Goal: Information Seeking & Learning: Compare options

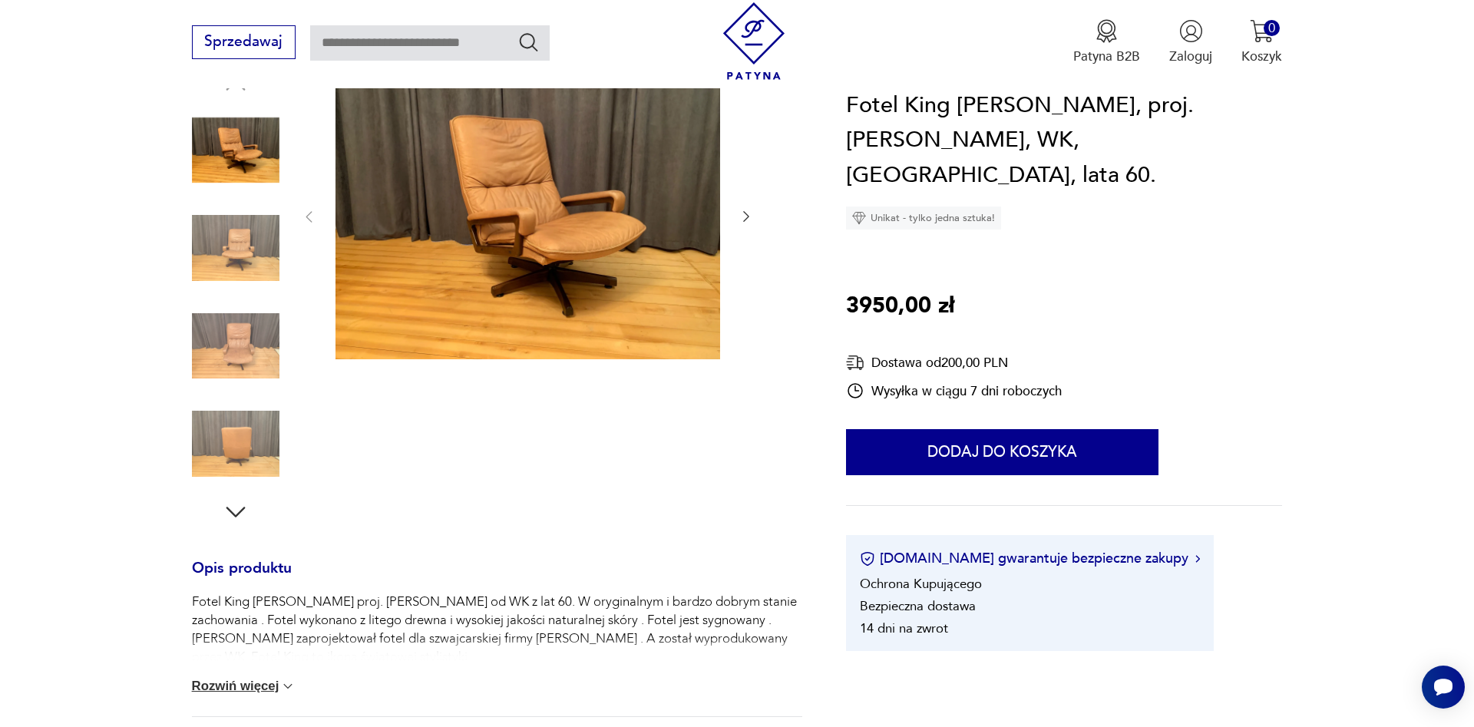
click at [267, 690] on button "Rozwiń więcej" at bounding box center [244, 686] width 104 height 15
click at [230, 241] on img at bounding box center [236, 248] width 88 height 88
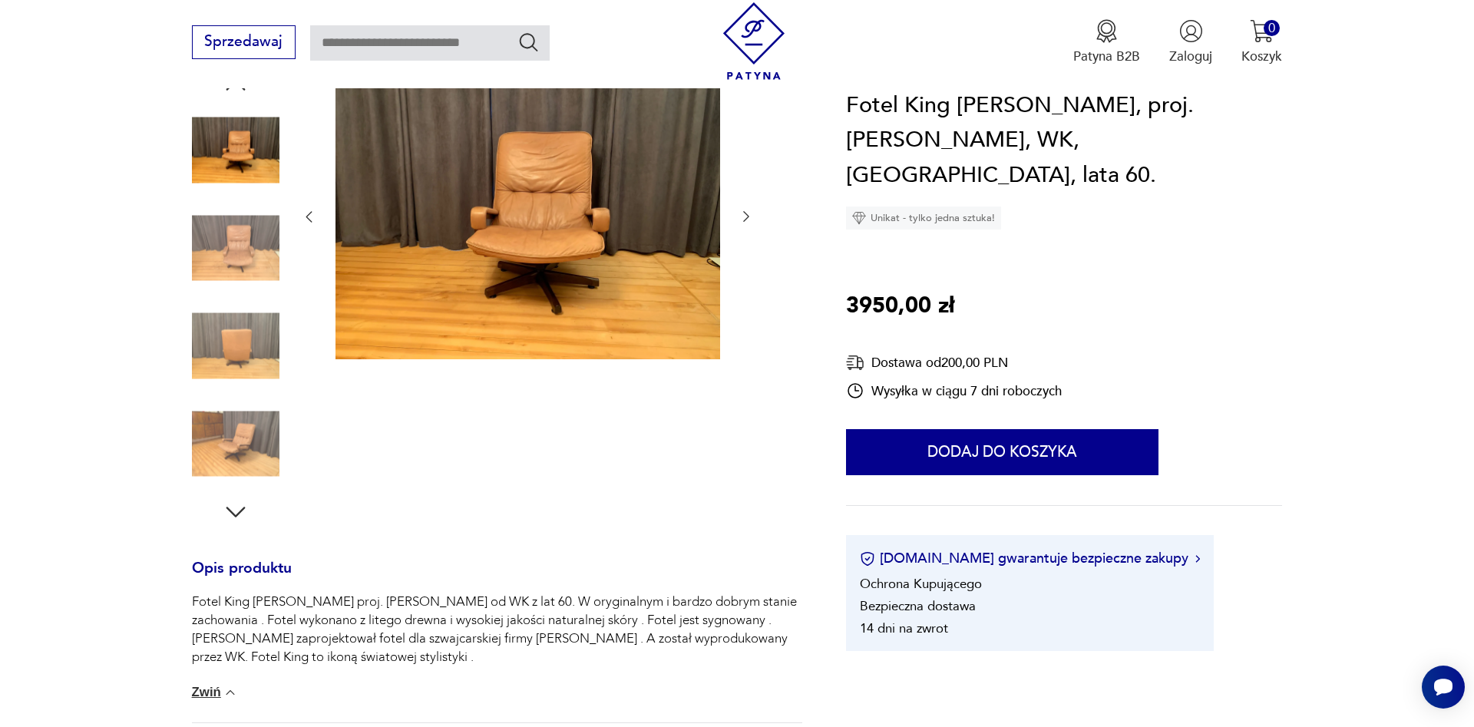
click at [243, 434] on img at bounding box center [236, 444] width 88 height 88
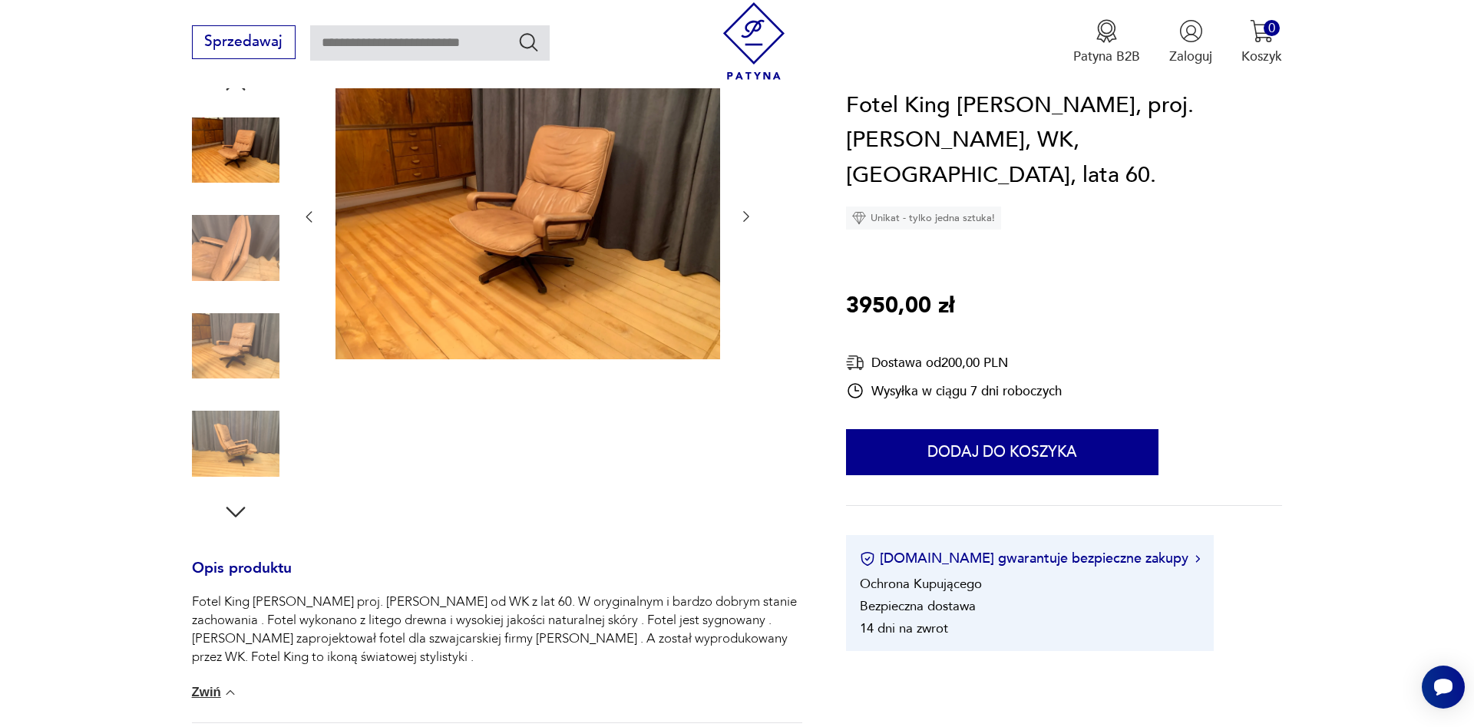
click at [243, 434] on img at bounding box center [236, 444] width 88 height 88
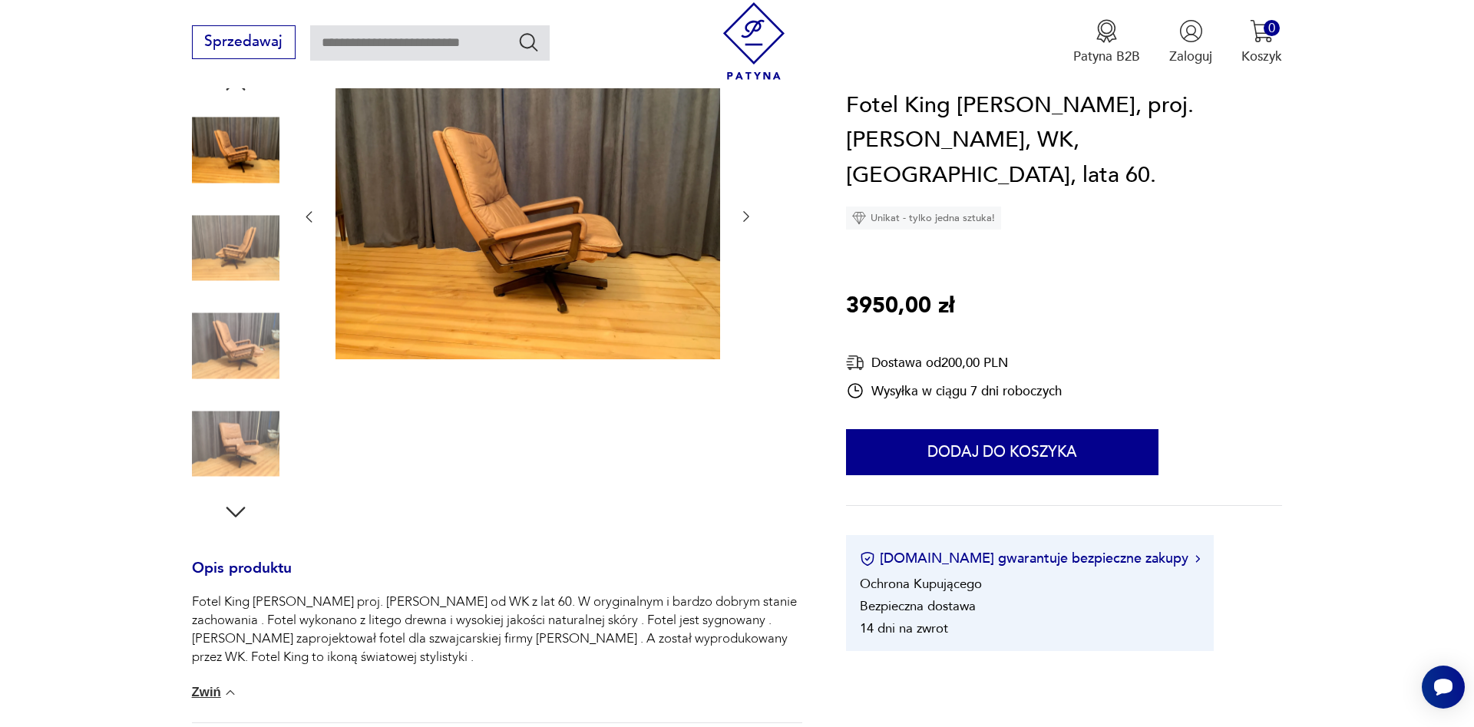
click at [247, 455] on img at bounding box center [236, 444] width 88 height 88
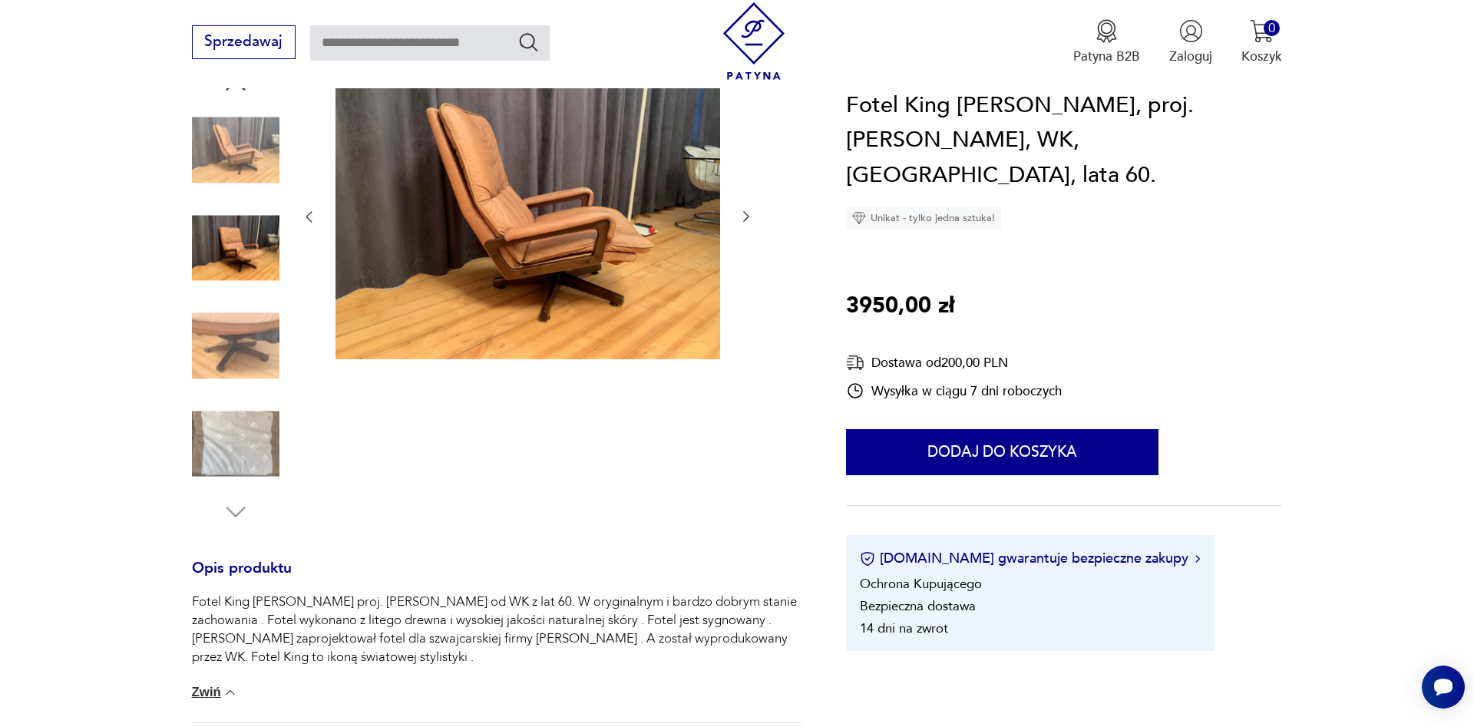
click at [247, 454] on img at bounding box center [236, 444] width 88 height 88
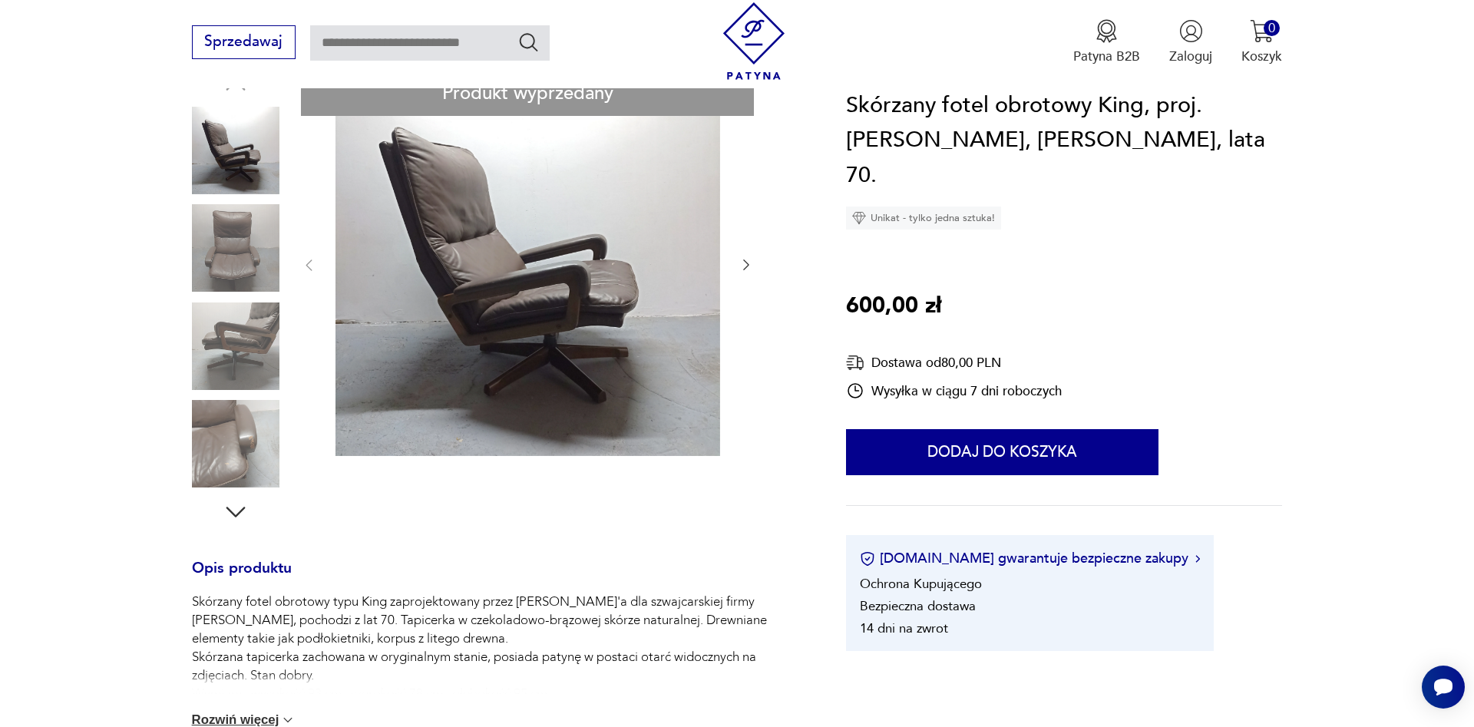
scroll to position [418, 0]
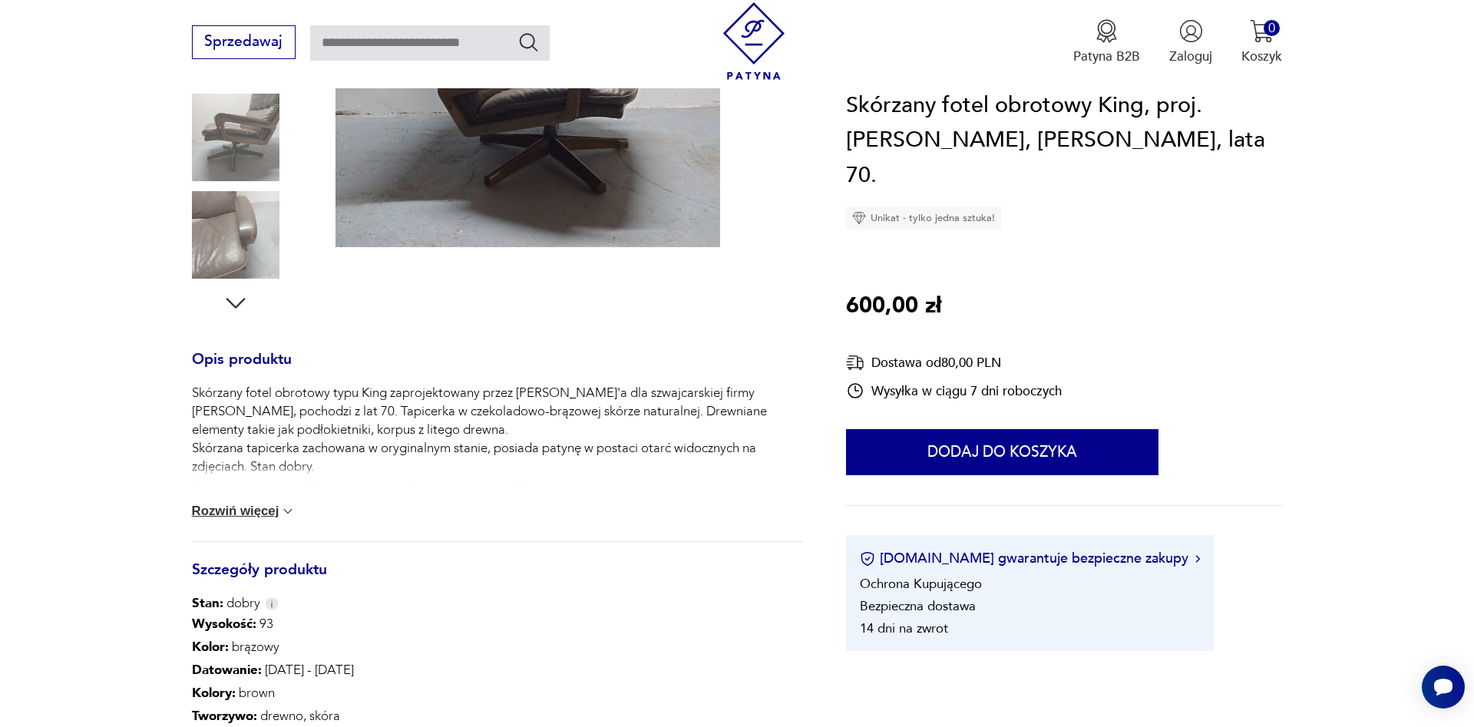
click at [221, 509] on button "Rozwiń więcej" at bounding box center [244, 511] width 104 height 15
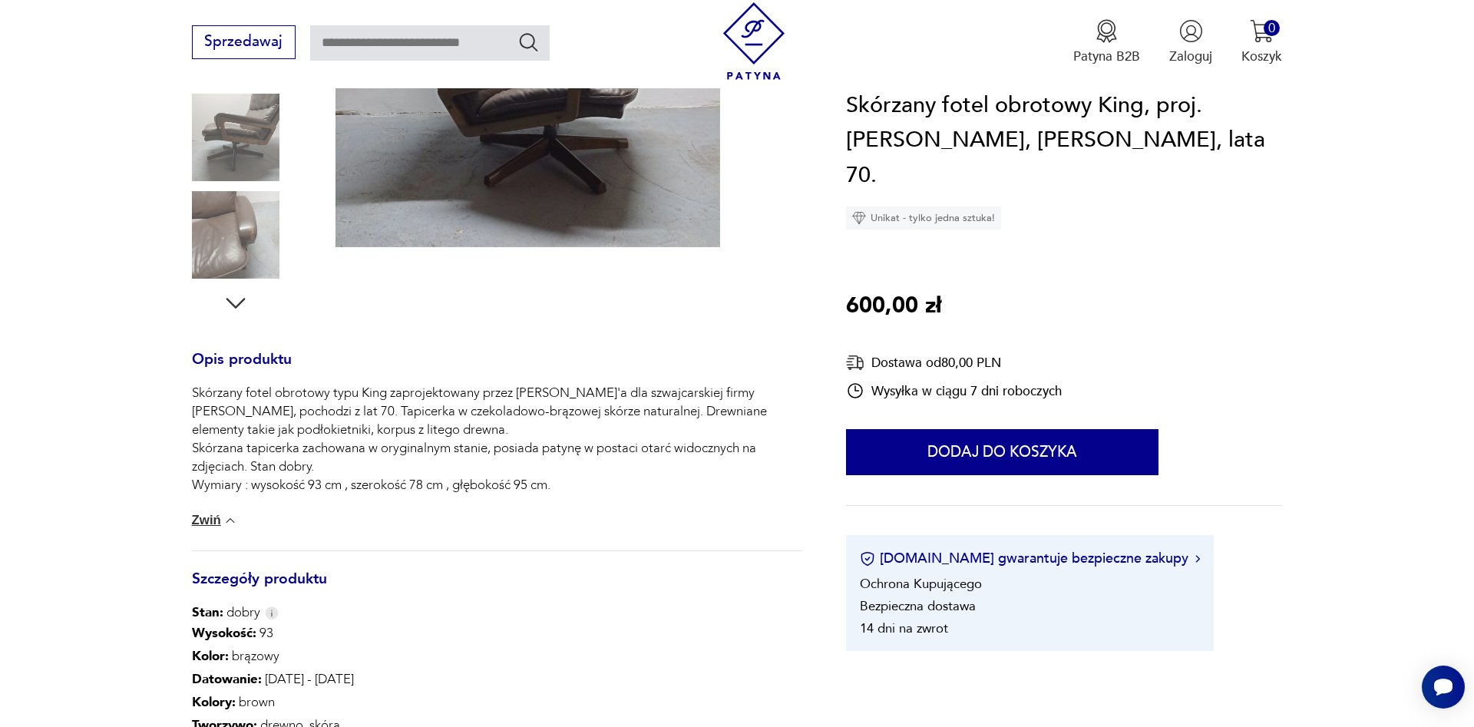
scroll to position [0, 0]
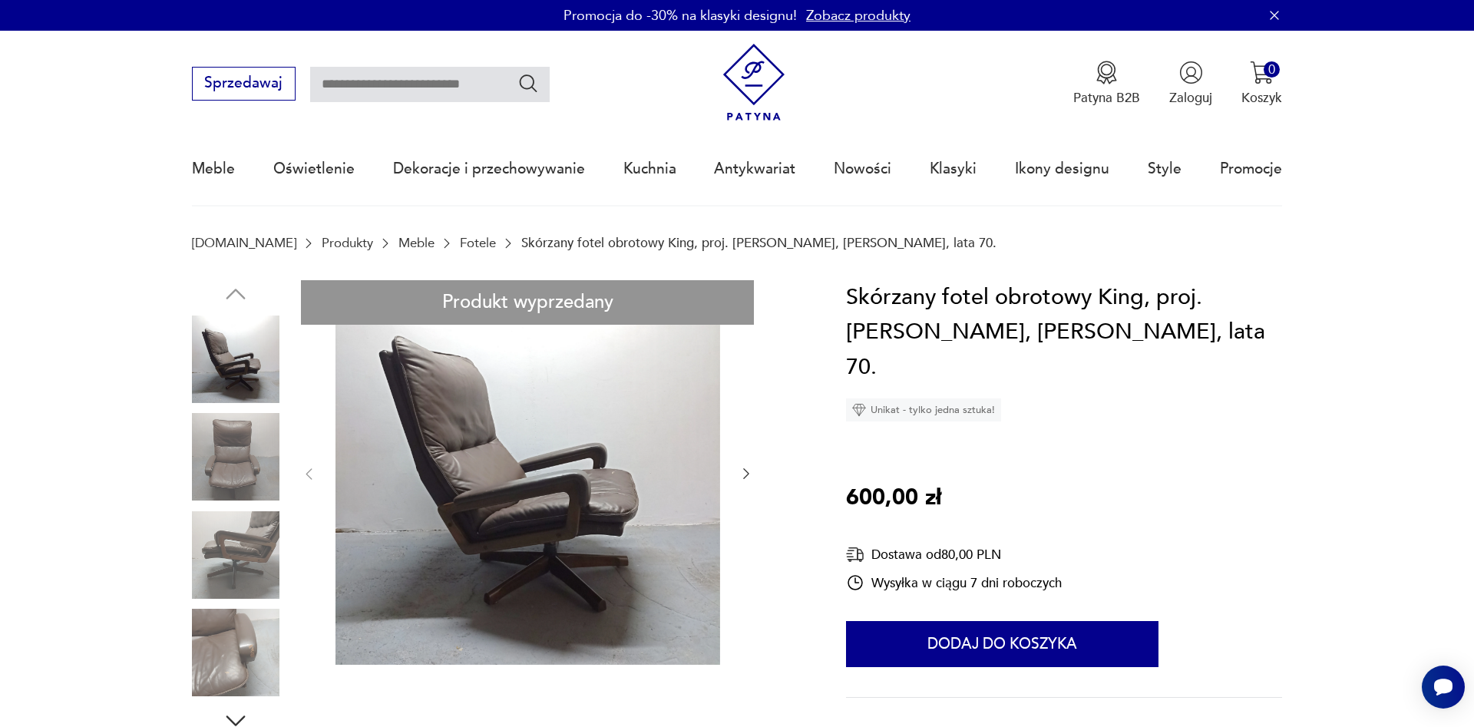
click at [242, 726] on icon "button" at bounding box center [236, 721] width 28 height 28
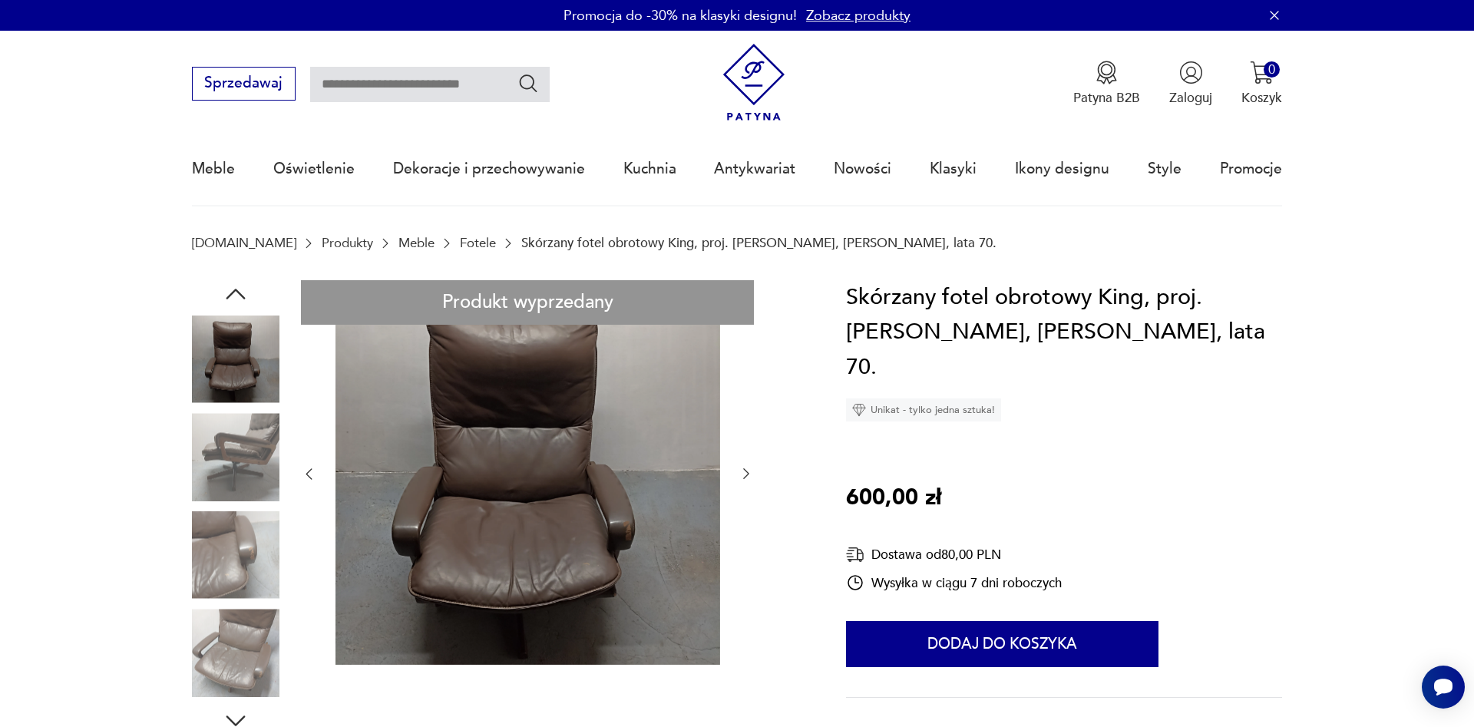
click at [240, 713] on icon "button" at bounding box center [236, 721] width 28 height 28
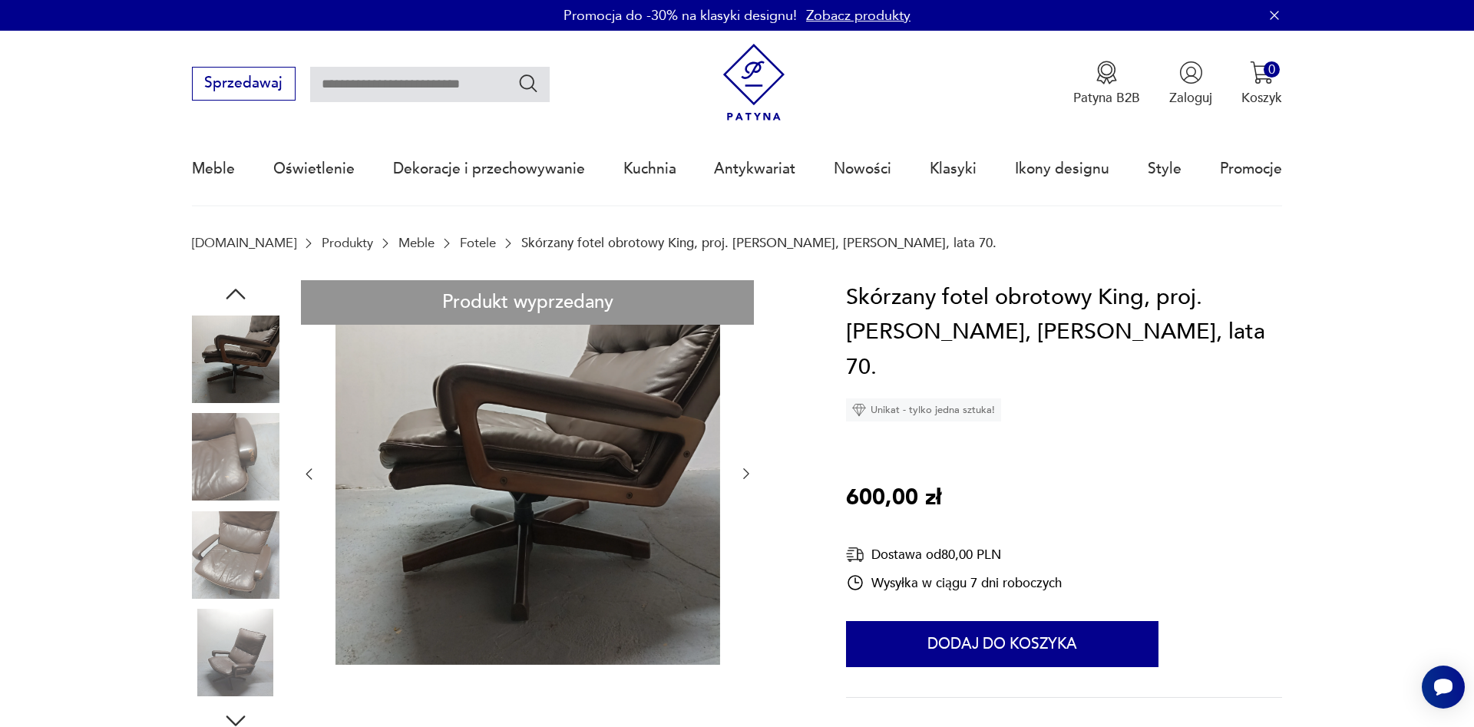
click at [240, 713] on icon "button" at bounding box center [236, 721] width 28 height 28
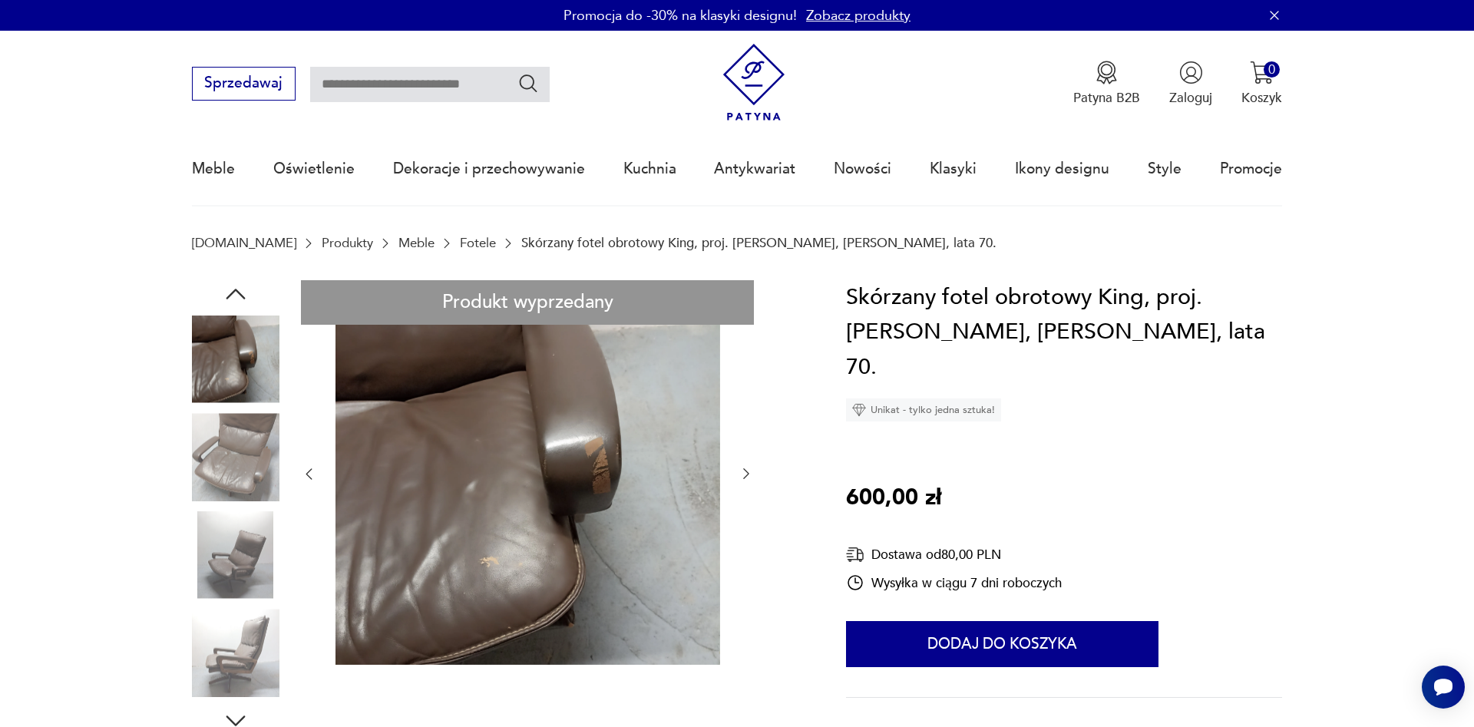
click at [240, 713] on icon "button" at bounding box center [236, 721] width 28 height 28
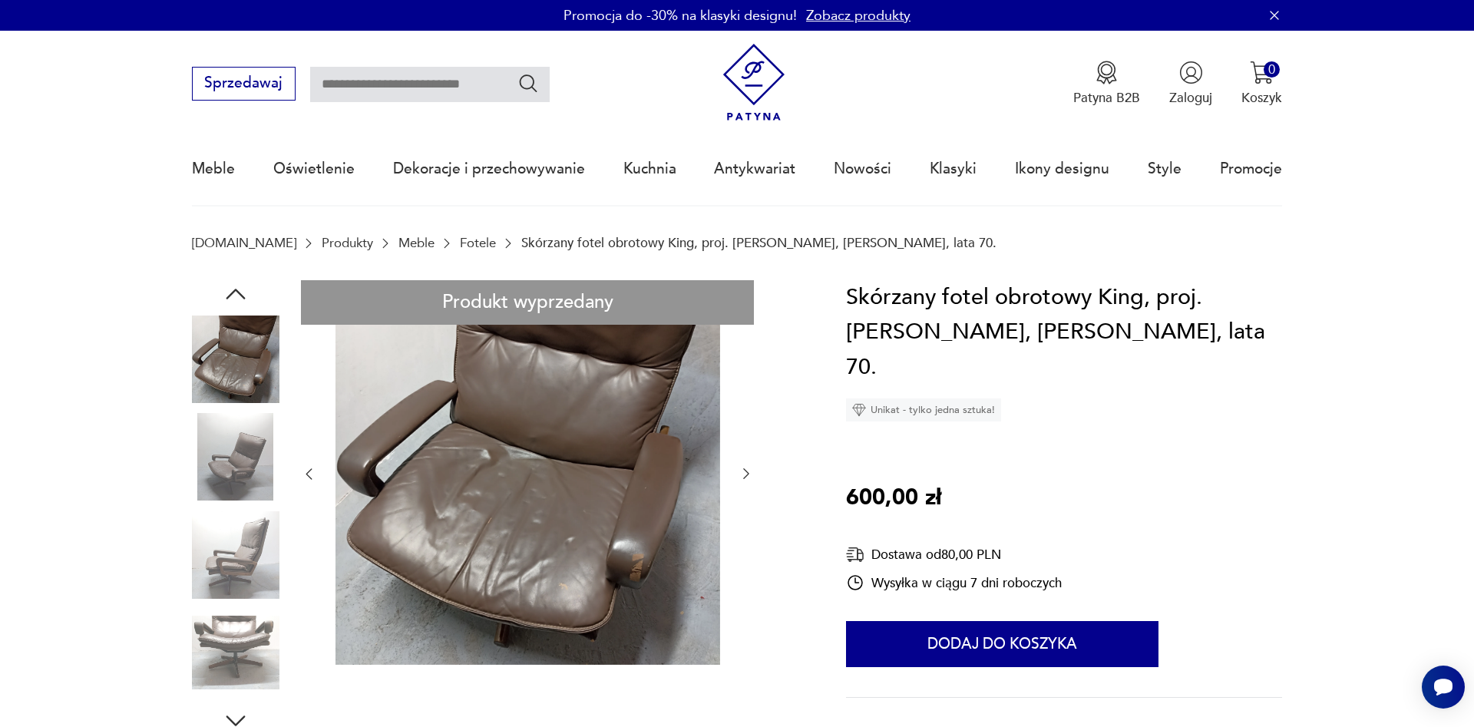
click at [240, 713] on icon "button" at bounding box center [236, 721] width 28 height 28
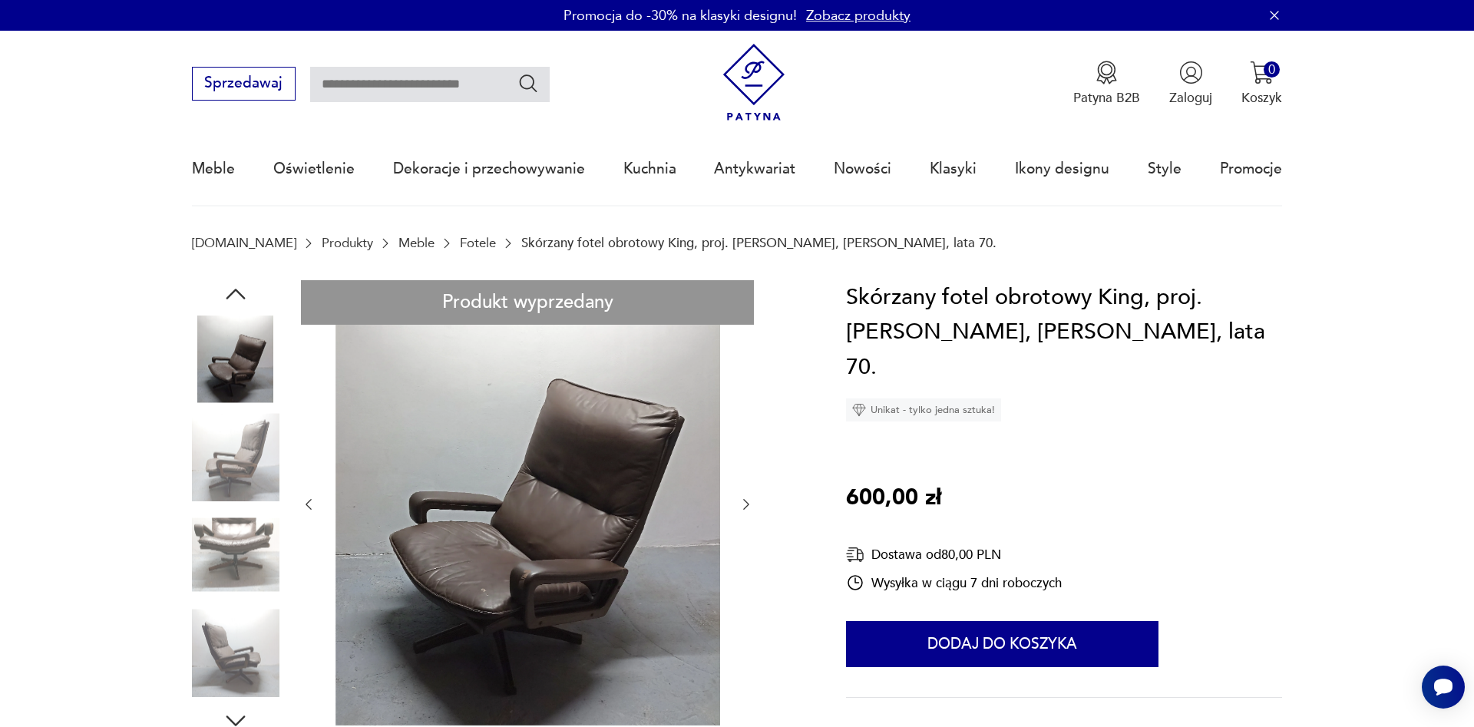
click at [240, 713] on icon "button" at bounding box center [236, 721] width 28 height 28
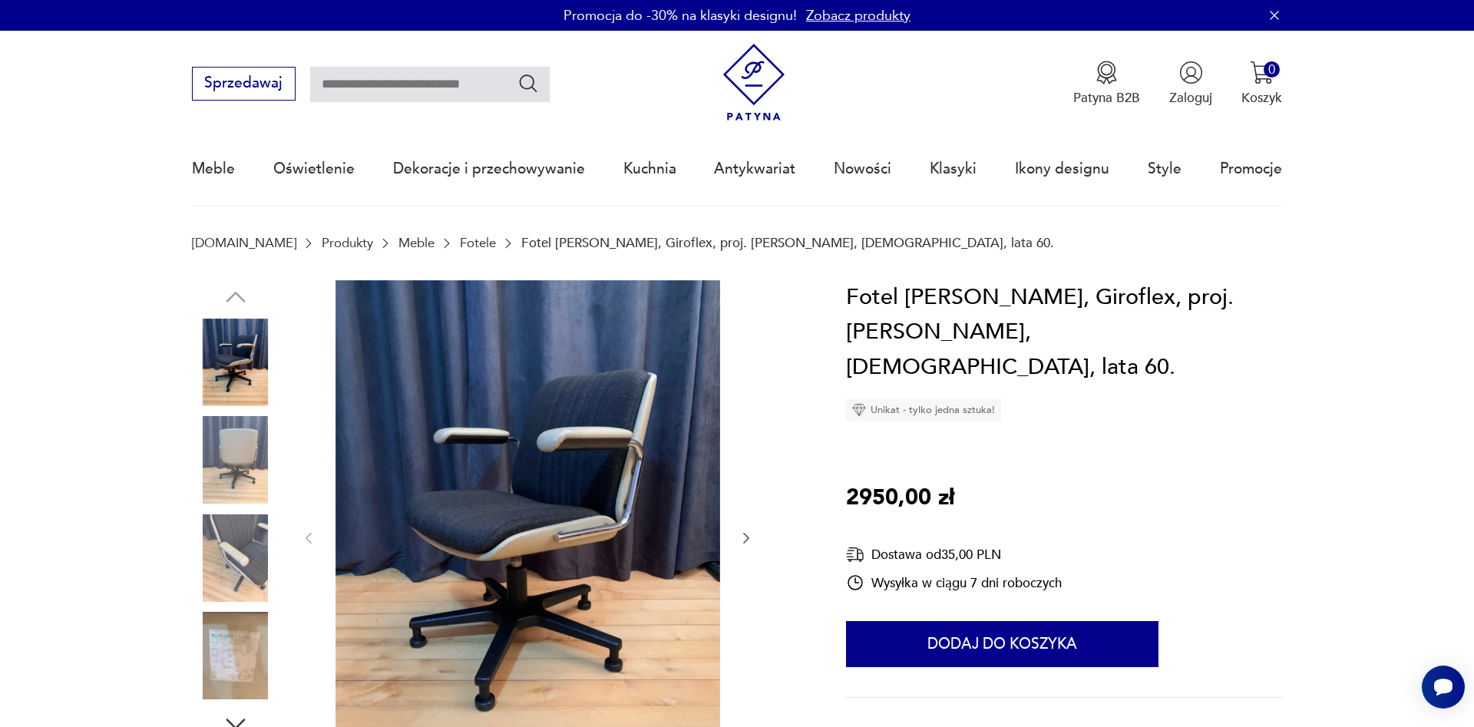
click at [460, 237] on link "Fotele" at bounding box center [478, 243] width 36 height 15
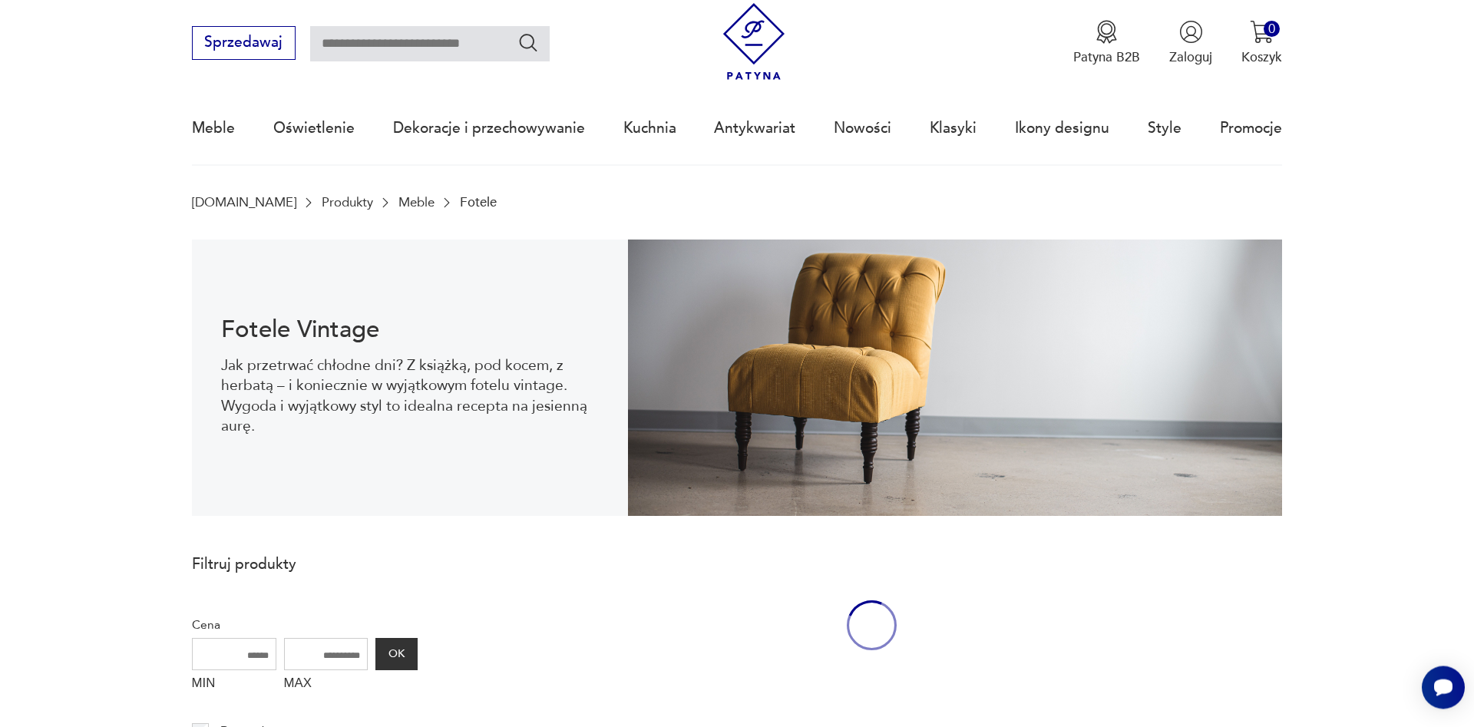
scroll to position [50, 0]
